Goal: Information Seeking & Learning: Understand process/instructions

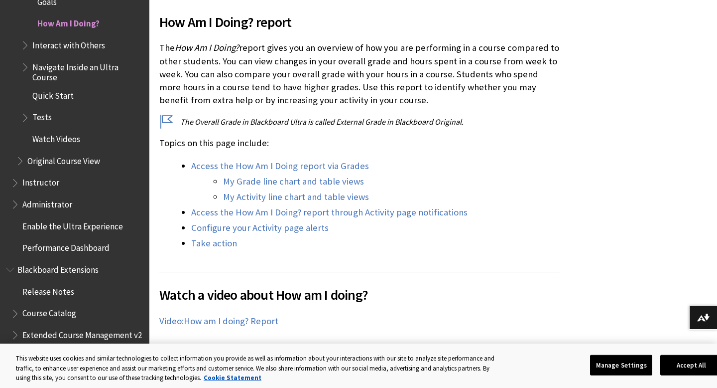
scroll to position [339, 0]
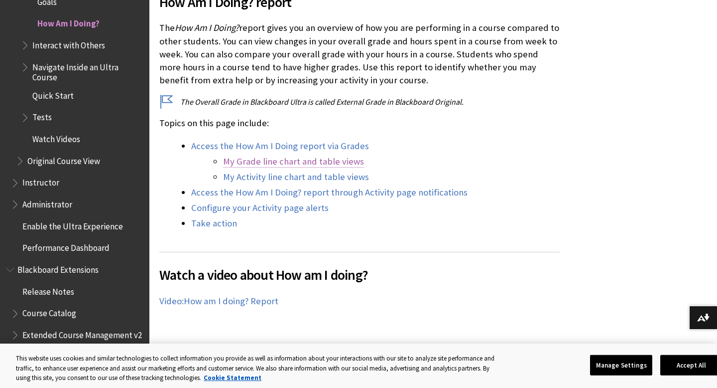
click at [302, 161] on link "My Grade line chart and table views" at bounding box center [293, 161] width 141 height 12
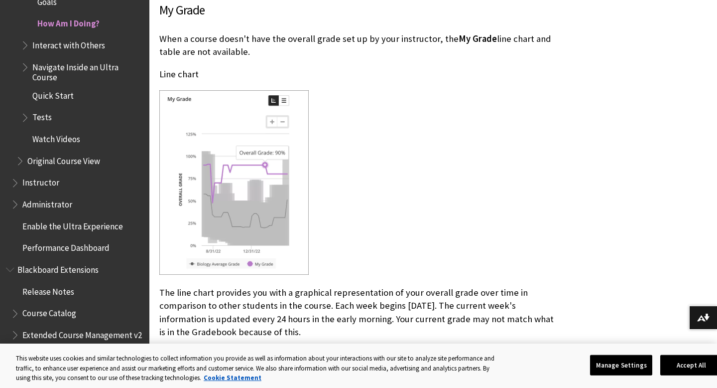
drag, startPoint x: 376, startPoint y: 216, endPoint x: 388, endPoint y: 189, distance: 28.8
click at [388, 189] on div at bounding box center [359, 183] width 401 height 187
click at [265, 162] on img at bounding box center [233, 182] width 149 height 184
click at [249, 265] on img at bounding box center [233, 182] width 149 height 184
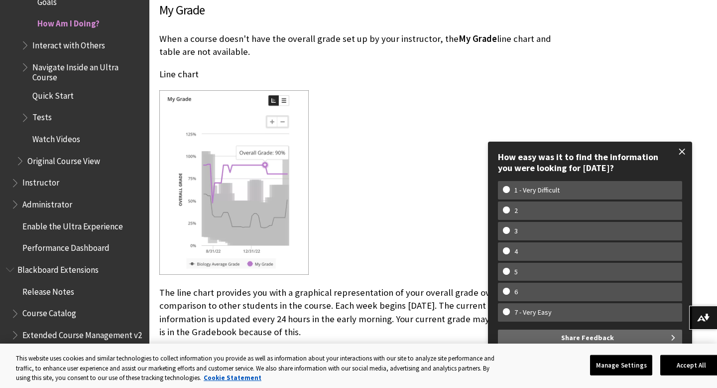
click at [680, 152] on span at bounding box center [682, 151] width 21 height 21
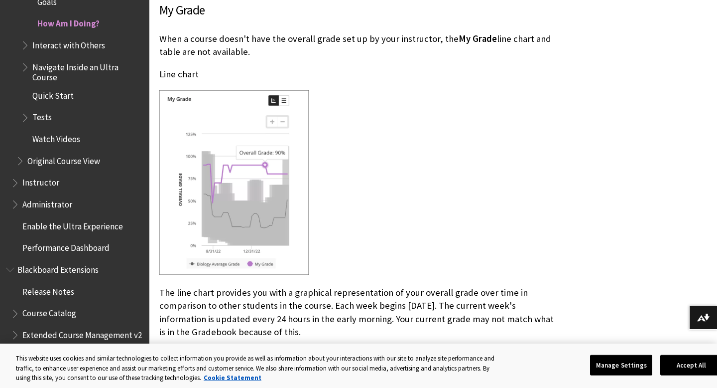
click at [211, 198] on img at bounding box center [233, 182] width 149 height 184
click at [43, 112] on span "Tests" at bounding box center [41, 115] width 19 height 13
